Goal: Information Seeking & Learning: Learn about a topic

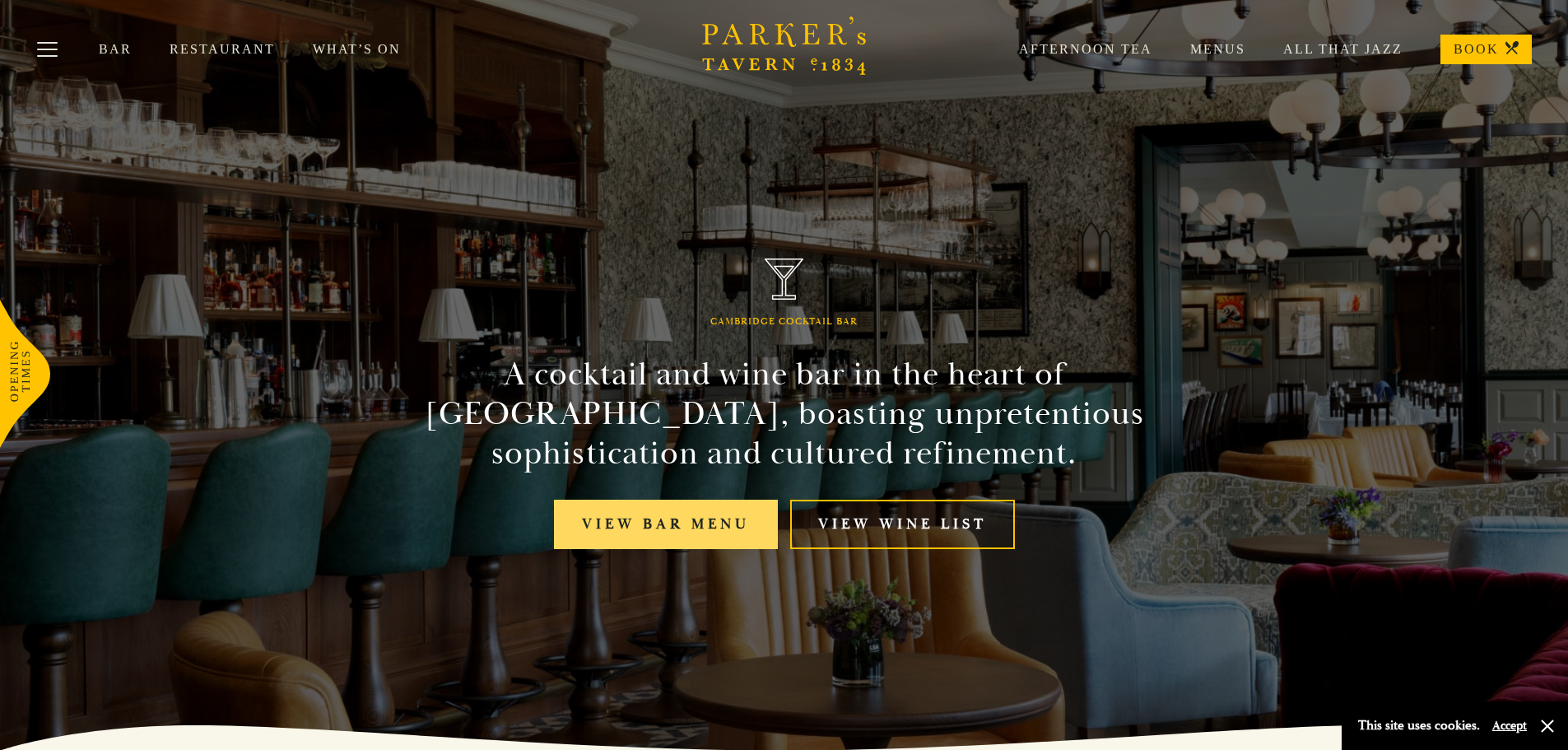
click at [695, 538] on link "View bar menu" at bounding box center [666, 525] width 224 height 50
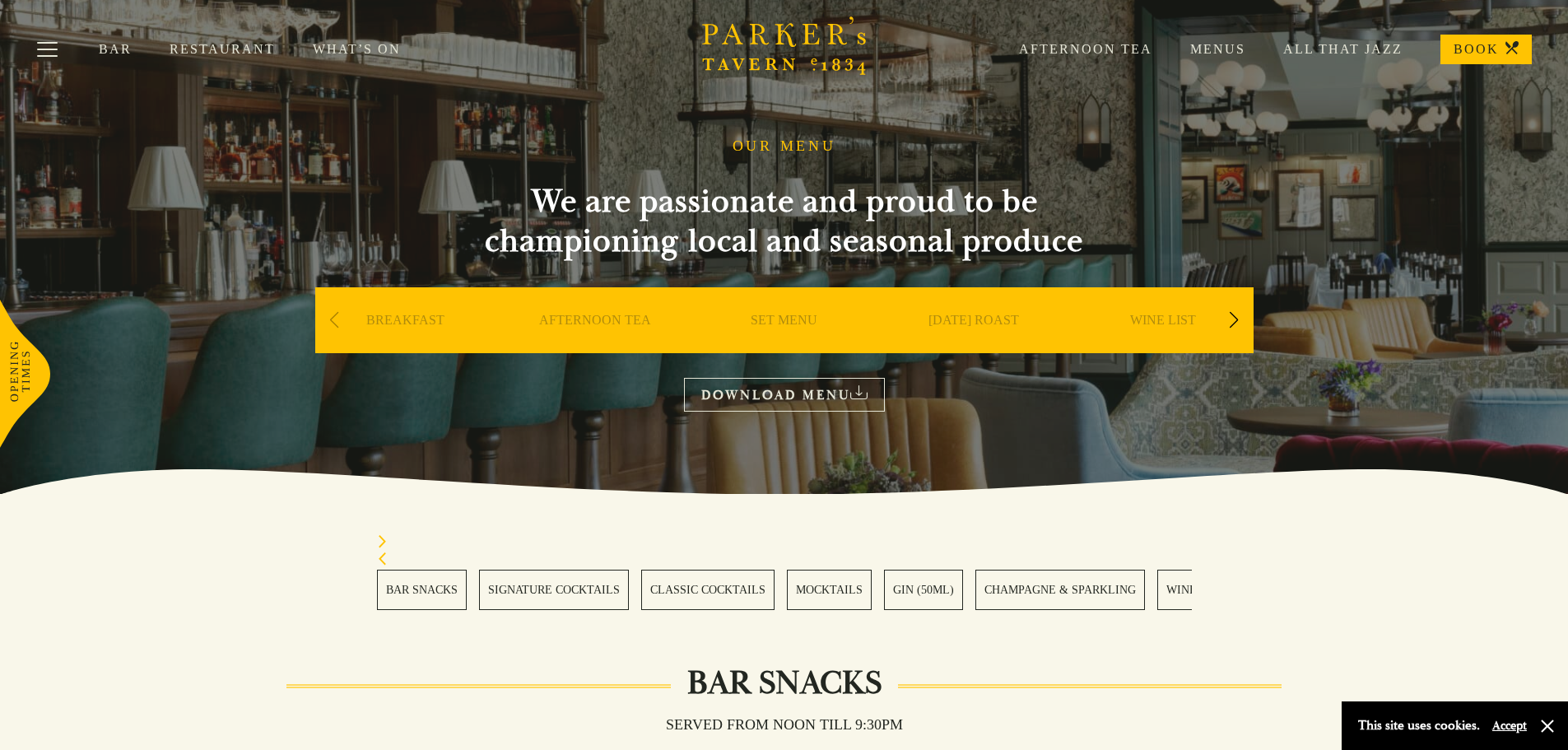
click at [404, 319] on link "BREAKFAST" at bounding box center [406, 345] width 78 height 66
click at [801, 318] on link "SET MENU" at bounding box center [784, 345] width 67 height 66
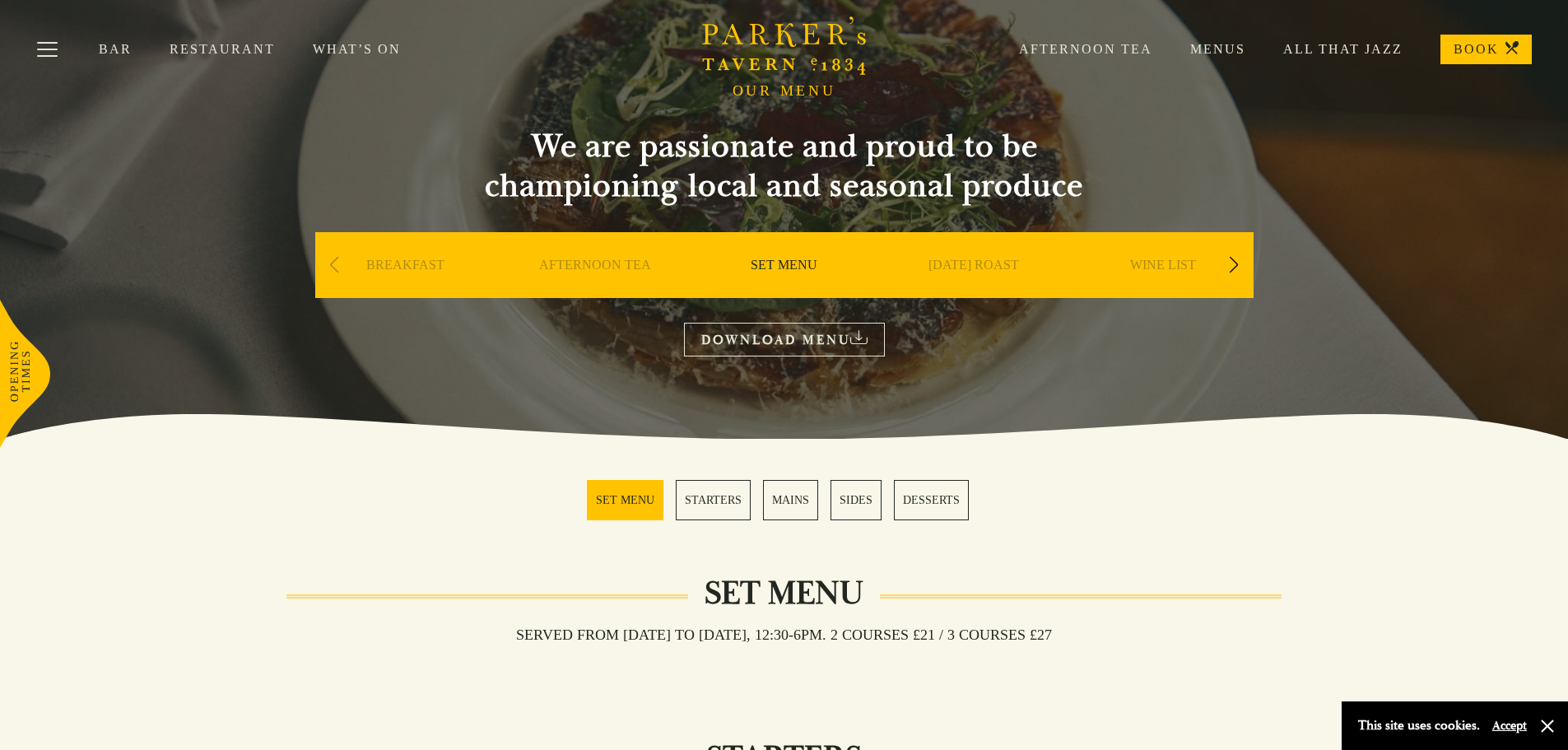
scroll to position [83, 0]
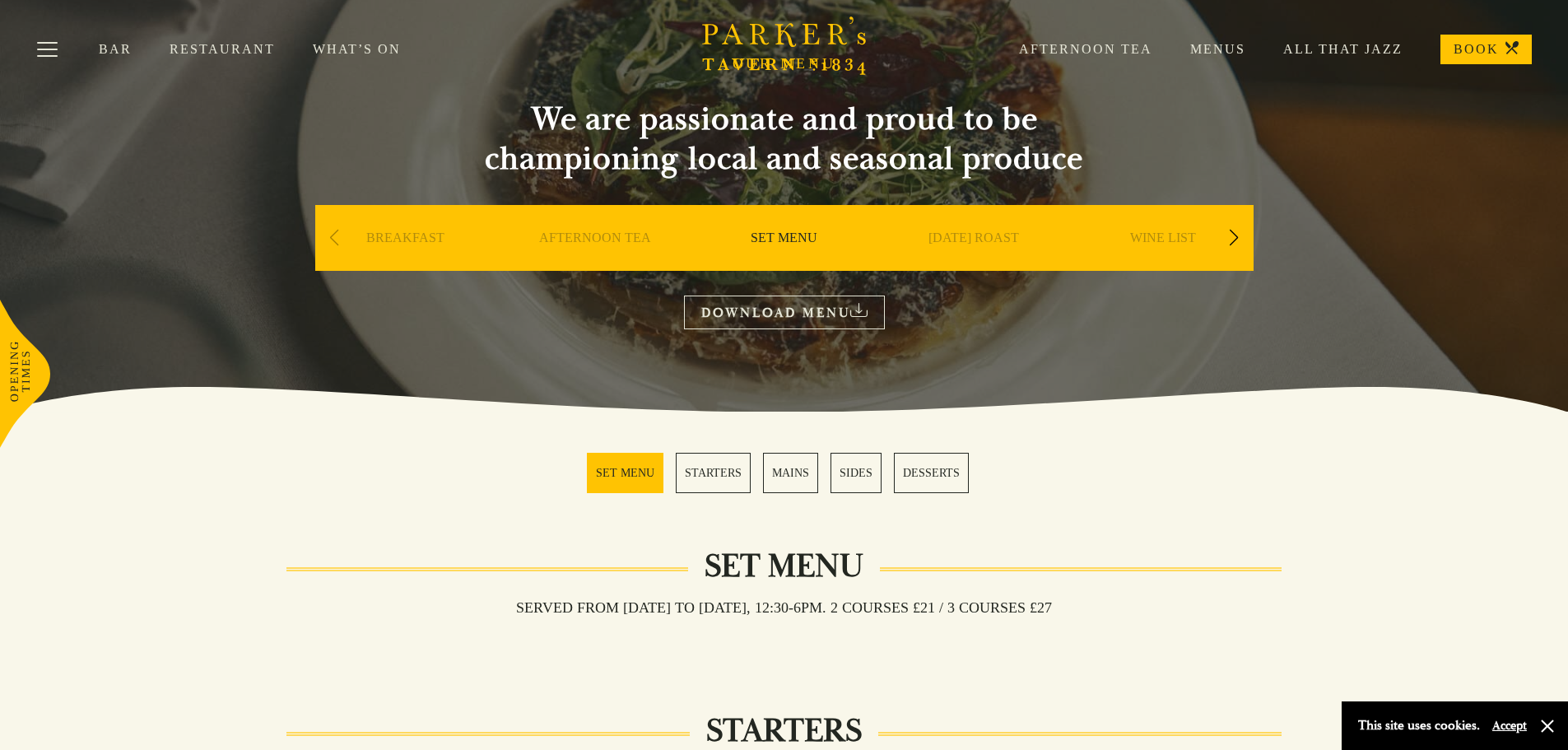
click at [717, 471] on link "STARTERS" at bounding box center [714, 473] width 75 height 40
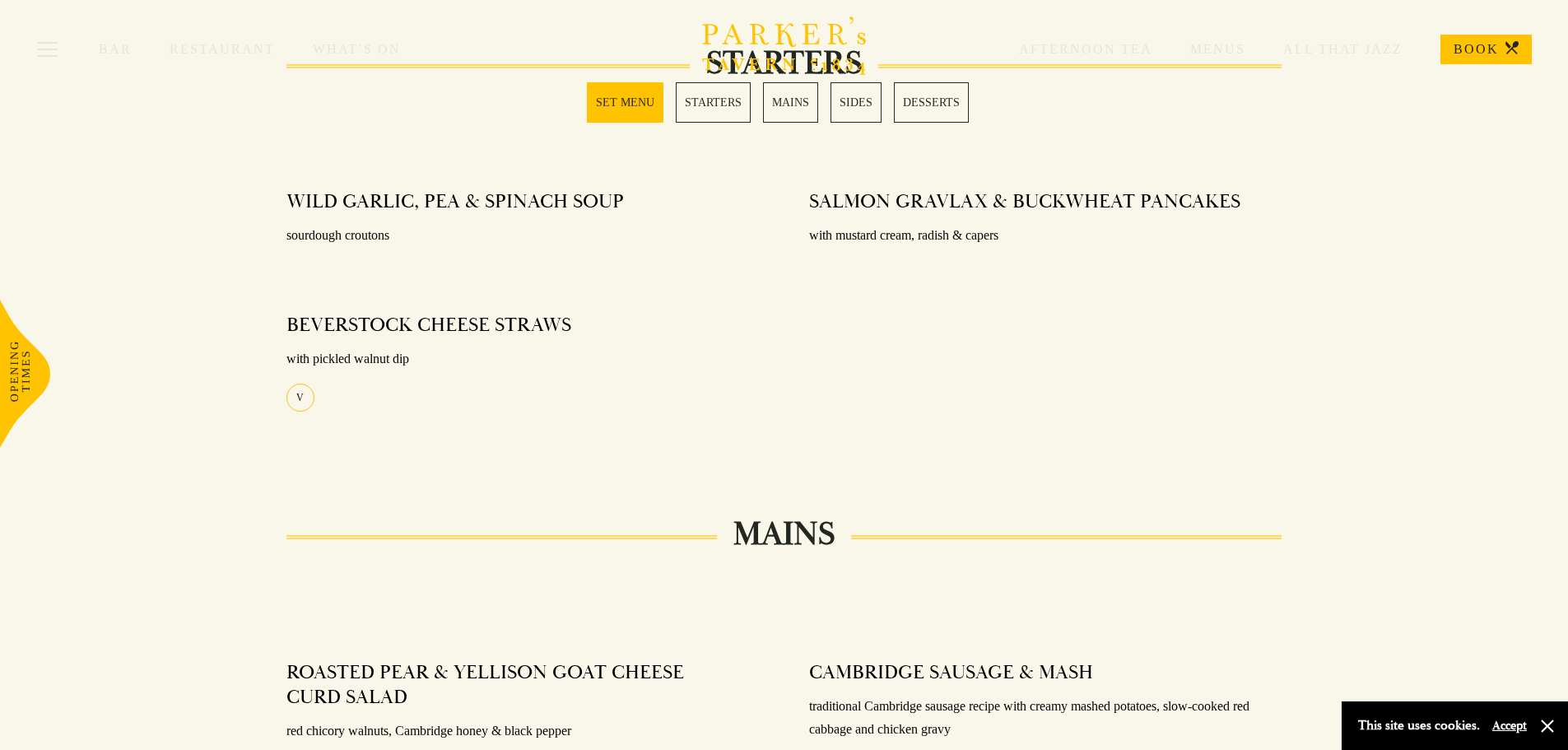
scroll to position [566, 0]
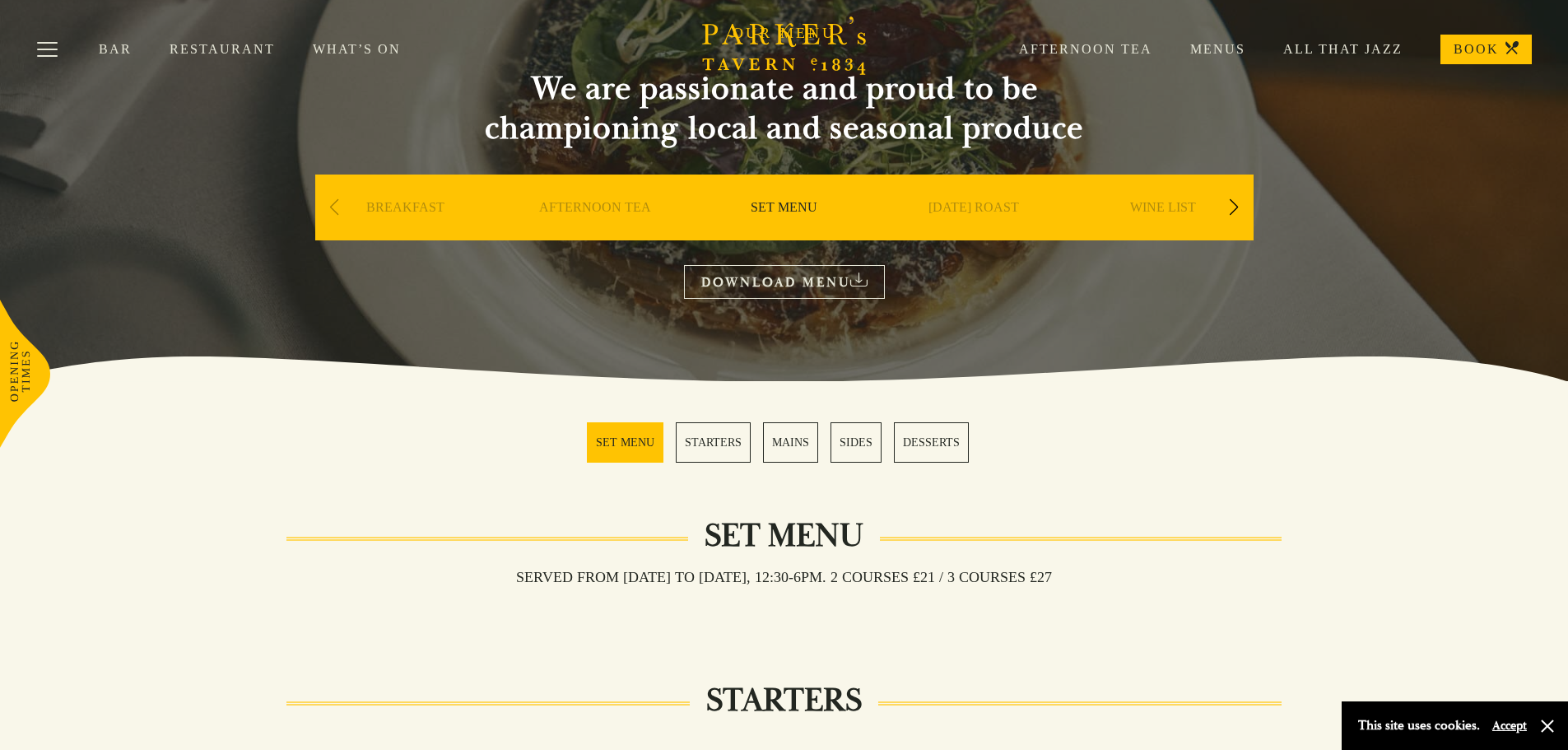
scroll to position [83, 0]
